Goal: Transaction & Acquisition: Download file/media

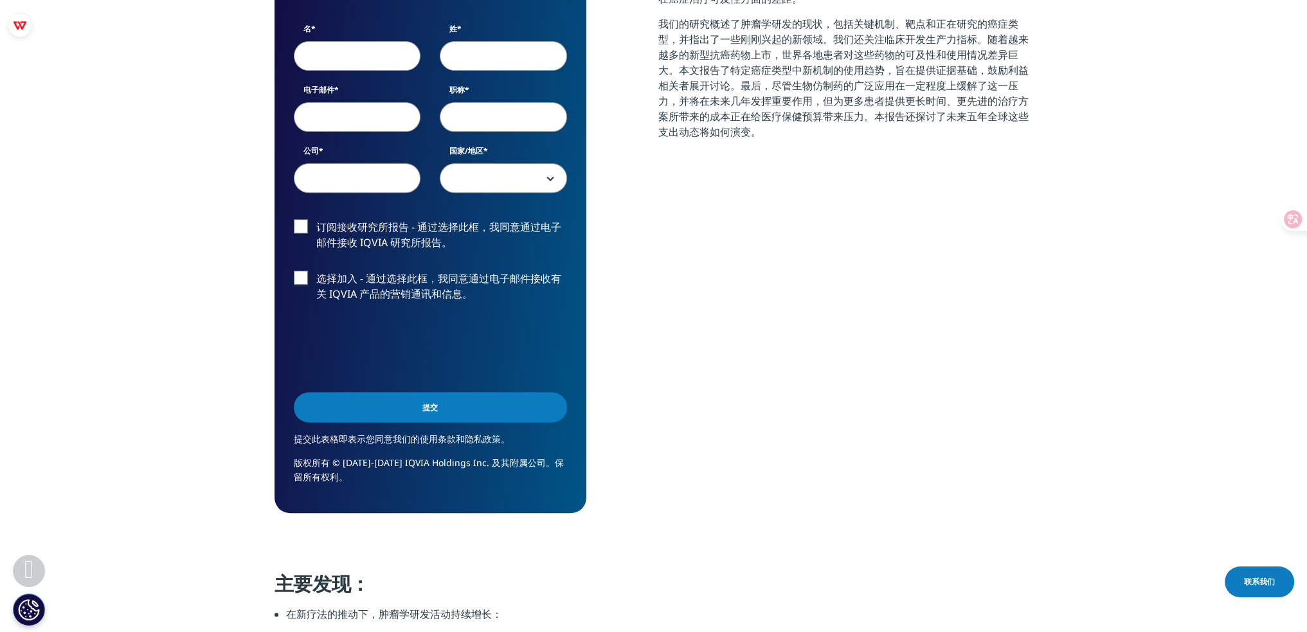
scroll to position [450, 0]
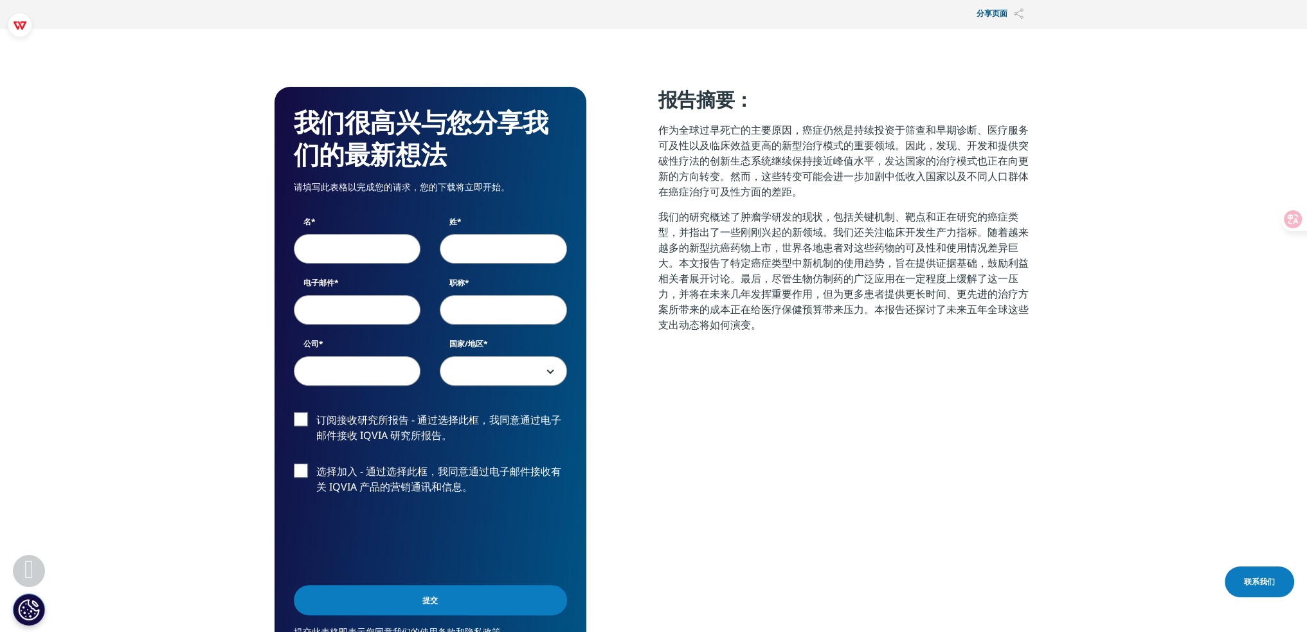
click at [355, 249] on input "名" at bounding box center [357, 249] width 127 height 30
type input "Rensishu"
type input "[PERSON_NAME]"
type input "[EMAIL_ADDRESS][DOMAIN_NAME]"
type input "JAIST"
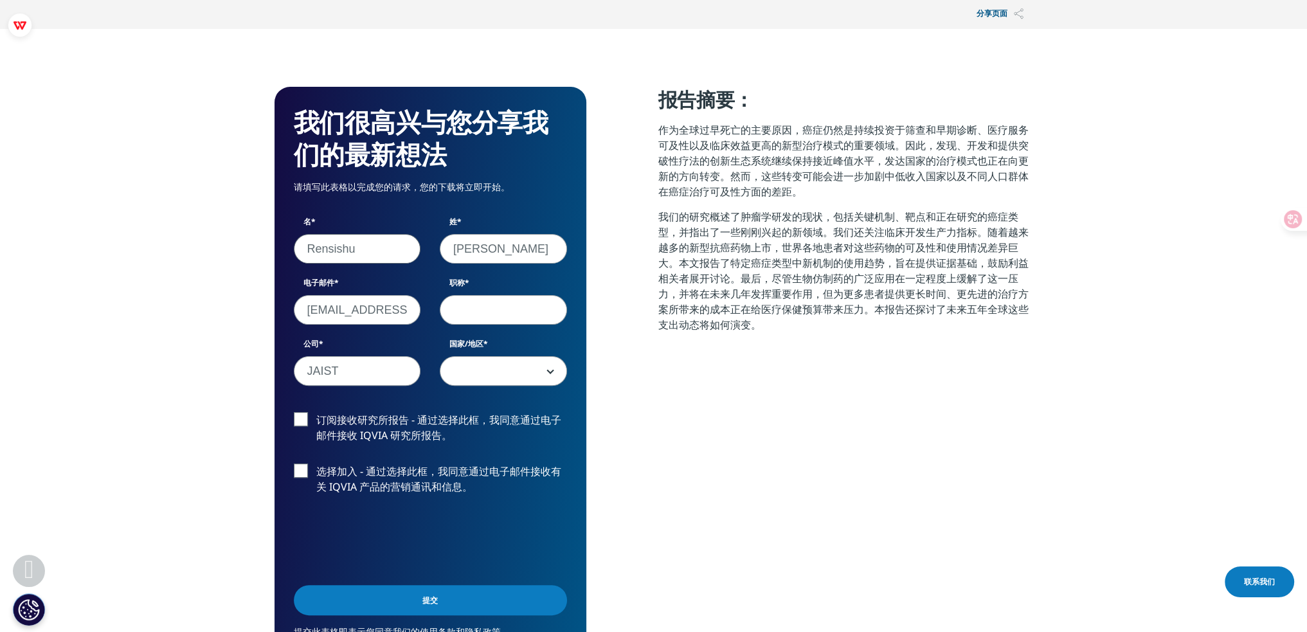
select select "China"
click at [494, 312] on input "职称" at bounding box center [503, 310] width 127 height 30
type input "P"
type input "p"
type input "Ph.D"
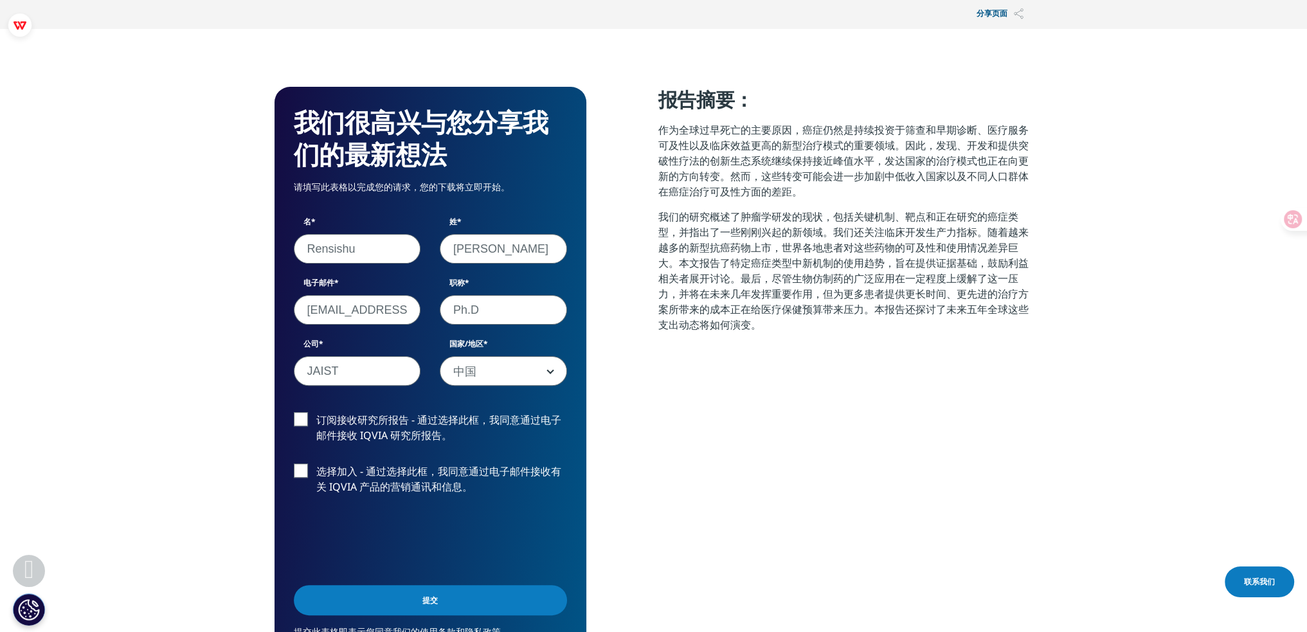
click at [433, 610] on input "提交" at bounding box center [430, 600] width 273 height 30
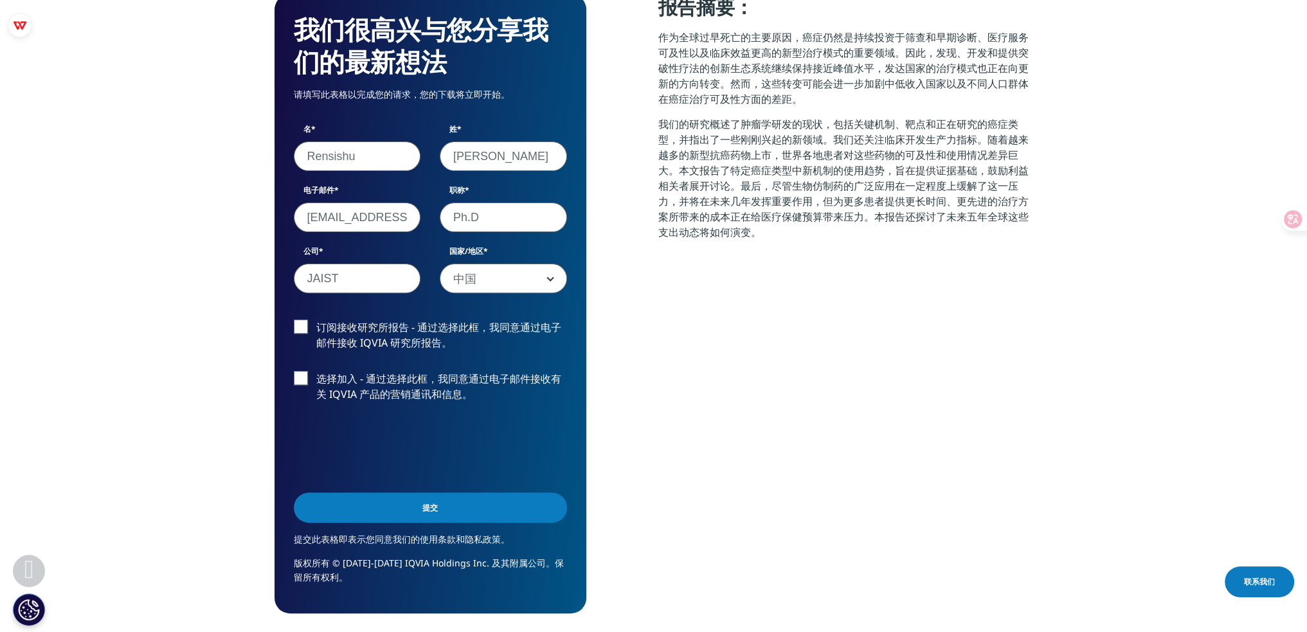
scroll to position [555, 0]
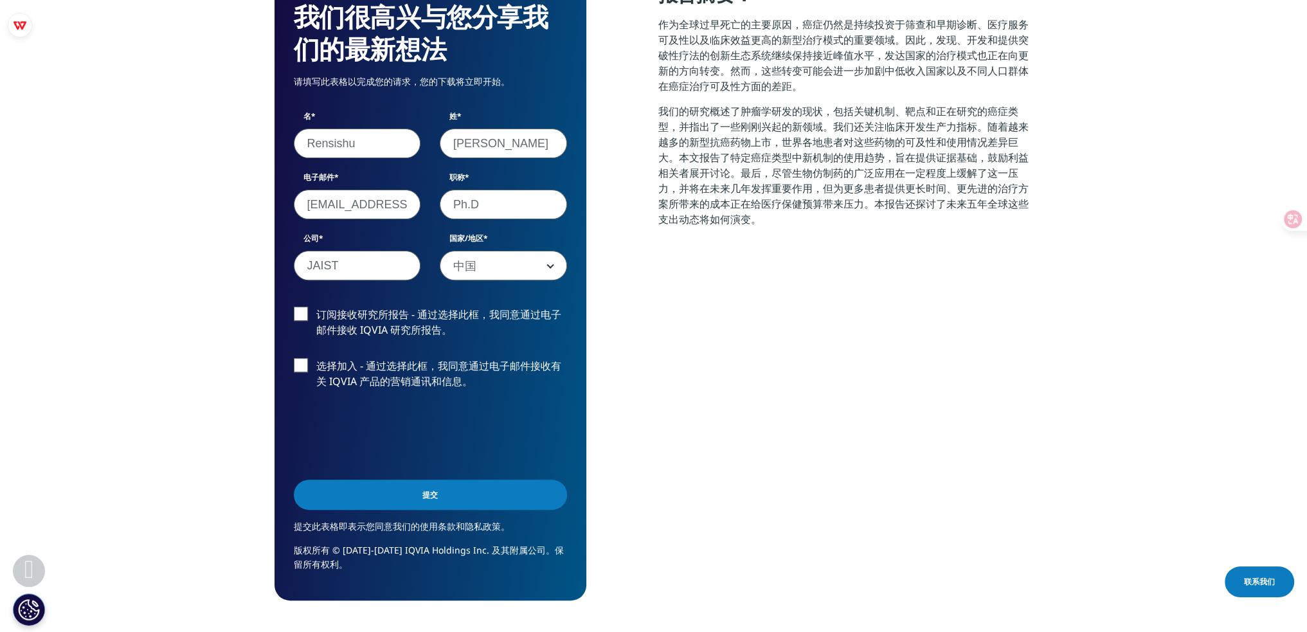
click at [516, 265] on span "中国" at bounding box center [503, 266] width 126 height 30
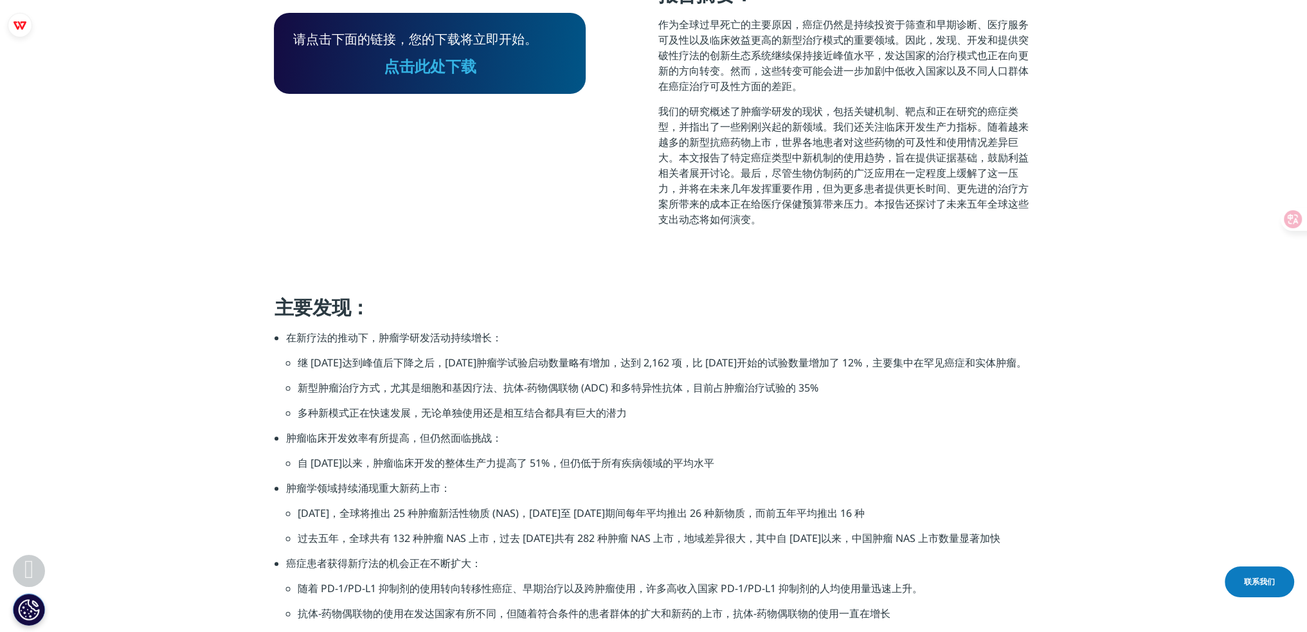
scroll to position [234, 0]
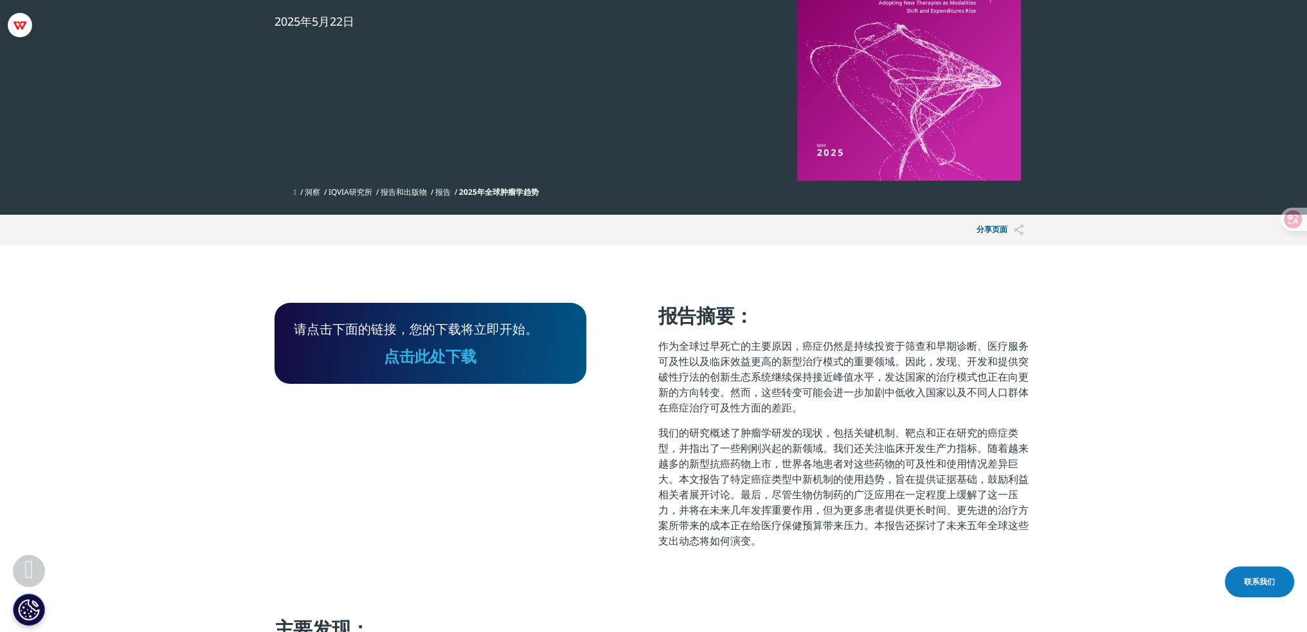
click at [635, 322] on div "请点击下面的链接，您的下载将立即开始。 点击此处下载 报告摘要： 作为全球过早死亡的主要原因，癌症仍然是持续投资于筛查和早期诊断、医疗服务可及性以及临床效益更…" at bounding box center [653, 430] width 758 height 255
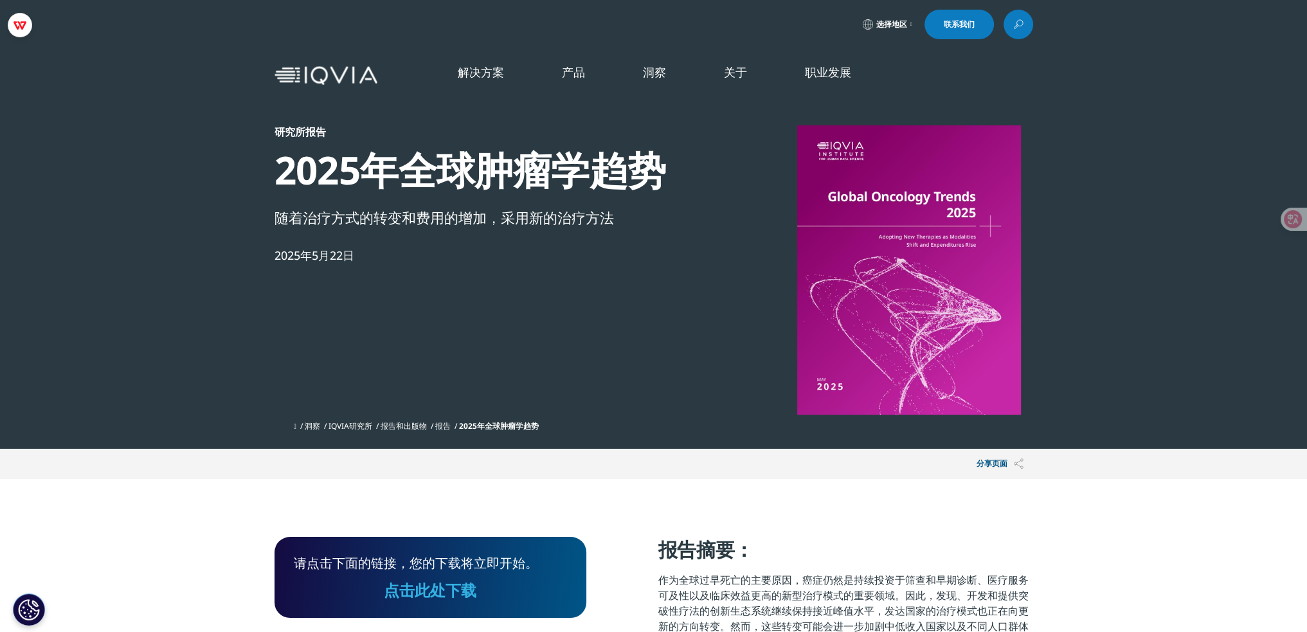
scroll to position [129, 0]
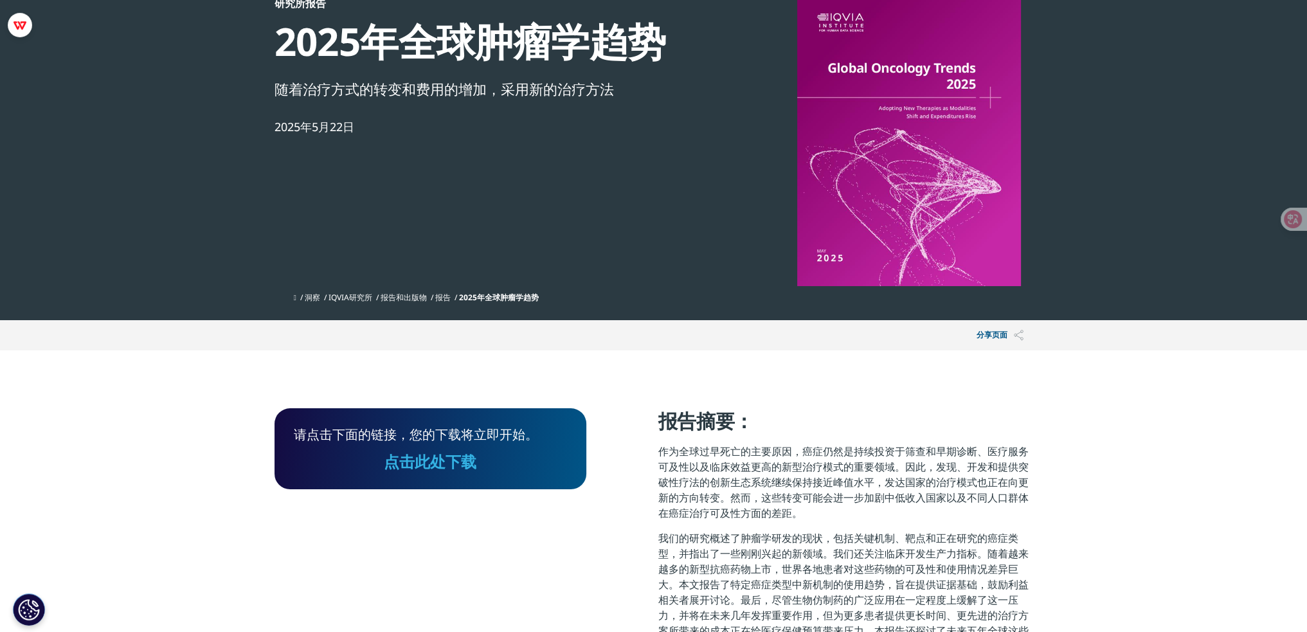
click at [548, 400] on section "请点击下面的链接，您的下载将立即开始。 点击此处下载 报告摘要： 作为全球过早死亡的主要原因，癌症仍然是持续投资于筛查和早期诊断、医疗服务可及性以及临床效益更…" at bounding box center [653, 535] width 1307 height 371
click at [548, 421] on div "请点击下面的链接，您的下载将立即开始。 点击此处下载" at bounding box center [430, 448] width 312 height 81
drag, startPoint x: 441, startPoint y: 465, endPoint x: 812, endPoint y: 377, distance: 381.1
click at [441, 465] on font "点击此处下载" at bounding box center [430, 461] width 93 height 21
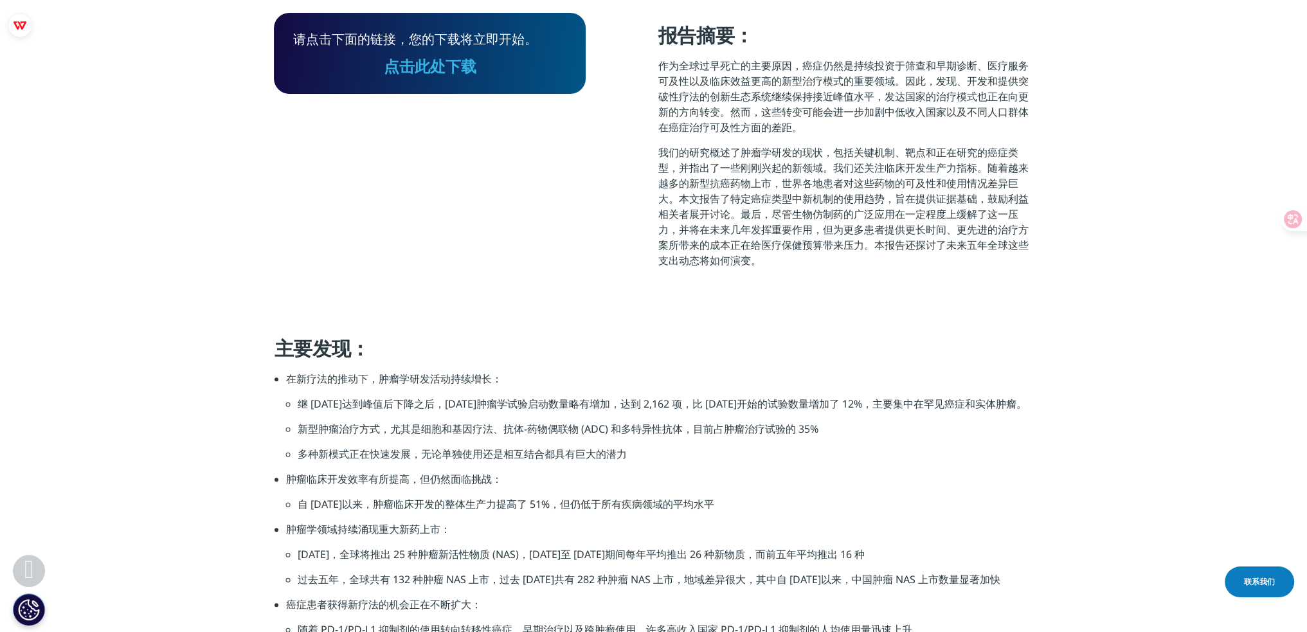
scroll to position [643, 0]
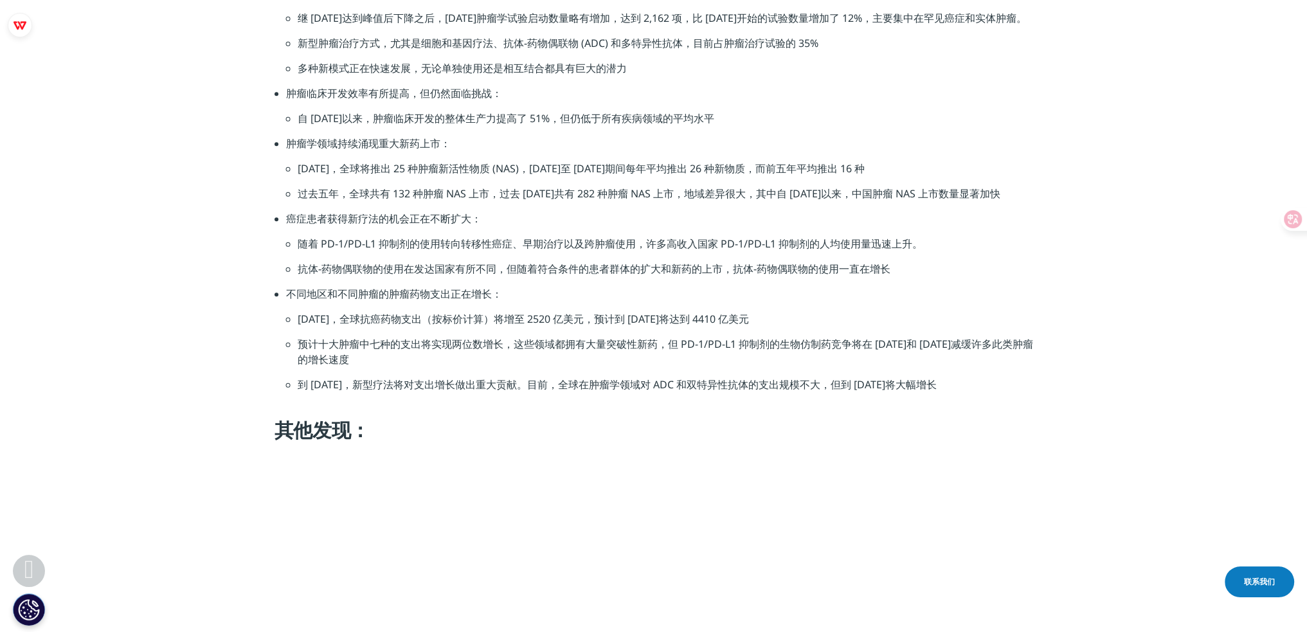
drag, startPoint x: 771, startPoint y: 303, endPoint x: 579, endPoint y: 362, distance: 200.4
click at [577, 362] on font "预计十大肿瘤中七种的支出将实现两位数增长，这些领域都拥有大量突破性新药，但 PD-1/PD-L1 抑制剂的生物仿制药竞争将在 [DATE]和 [DATE]减缓…" at bounding box center [665, 352] width 735 height 30
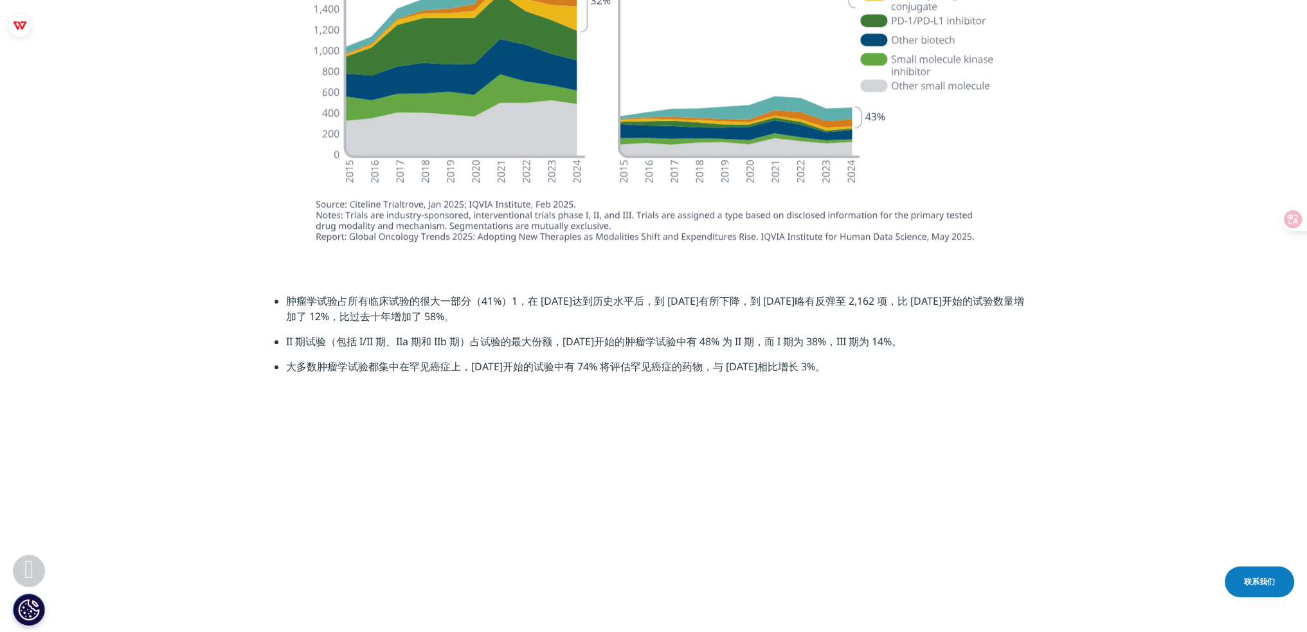
scroll to position [1414, 0]
